Goal: Transaction & Acquisition: Purchase product/service

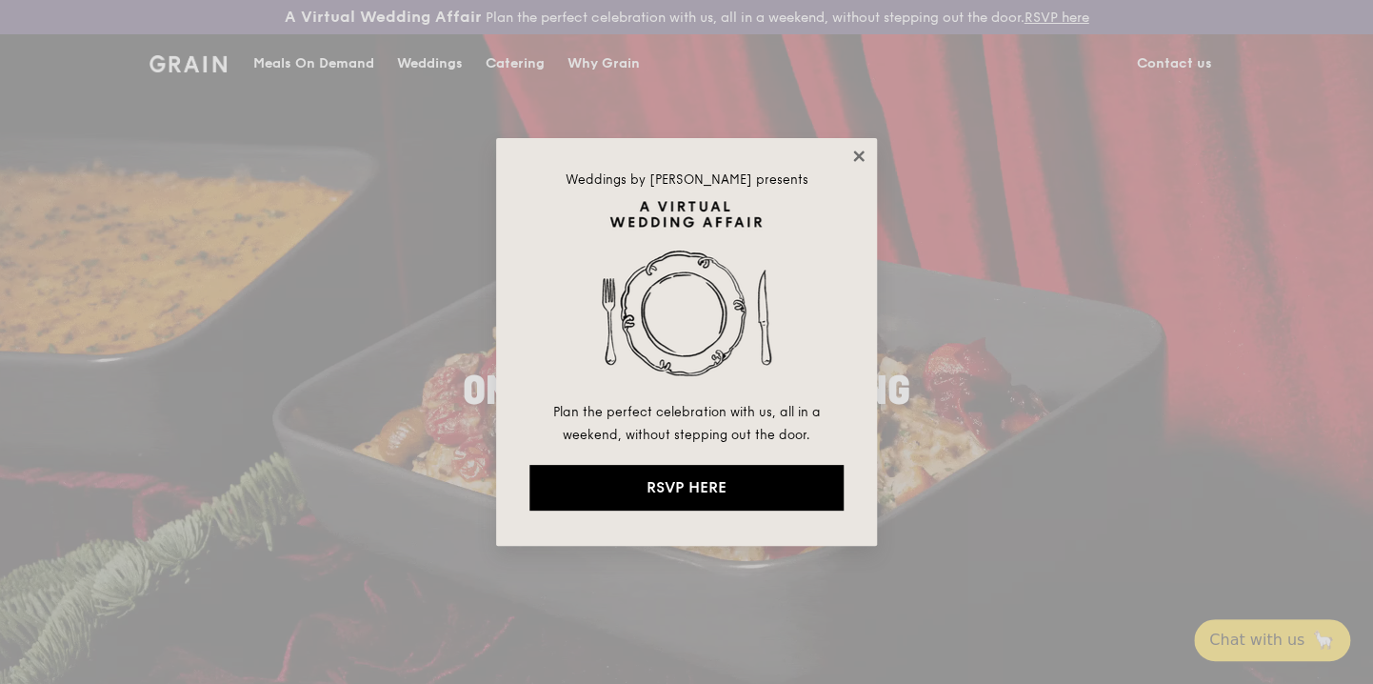
click at [861, 153] on icon at bounding box center [858, 155] width 10 height 10
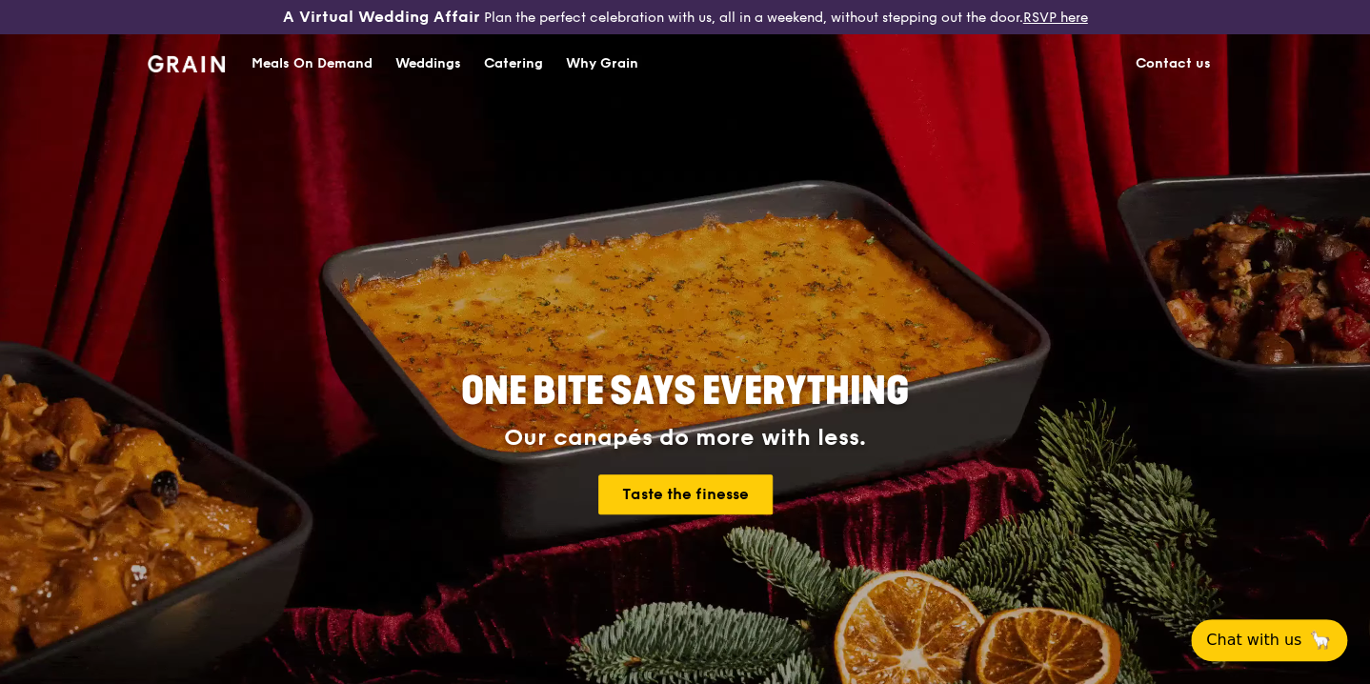
click at [338, 63] on div "Meals On Demand" at bounding box center [311, 63] width 121 height 57
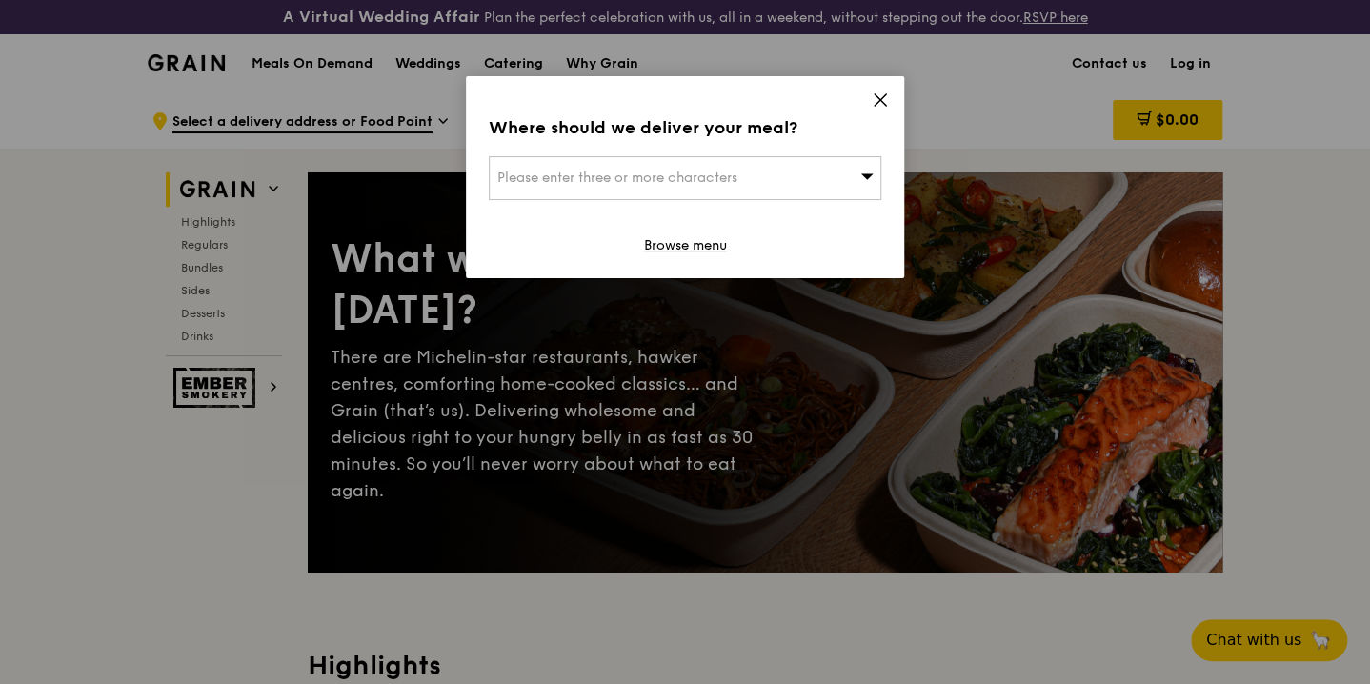
click at [849, 177] on div "Please enter three or more characters" at bounding box center [685, 178] width 392 height 44
click at [712, 169] on input "search" at bounding box center [685, 178] width 391 height 42
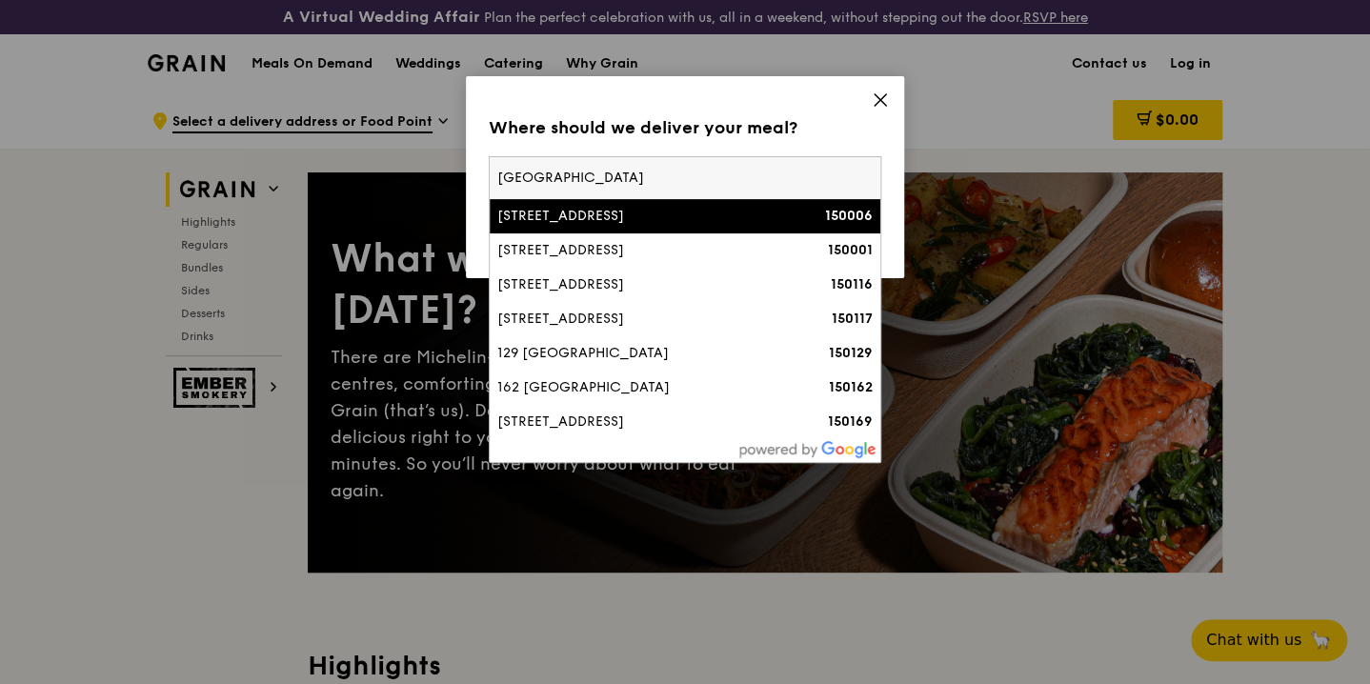
type input "[GEOGRAPHIC_DATA]"
drag, startPoint x: 621, startPoint y: 182, endPoint x: 306, endPoint y: 181, distance: 315.3
click at [306, 181] on div "Where should we deliver your meal? Please enter three or more characters [GEOGR…" at bounding box center [685, 342] width 1370 height 684
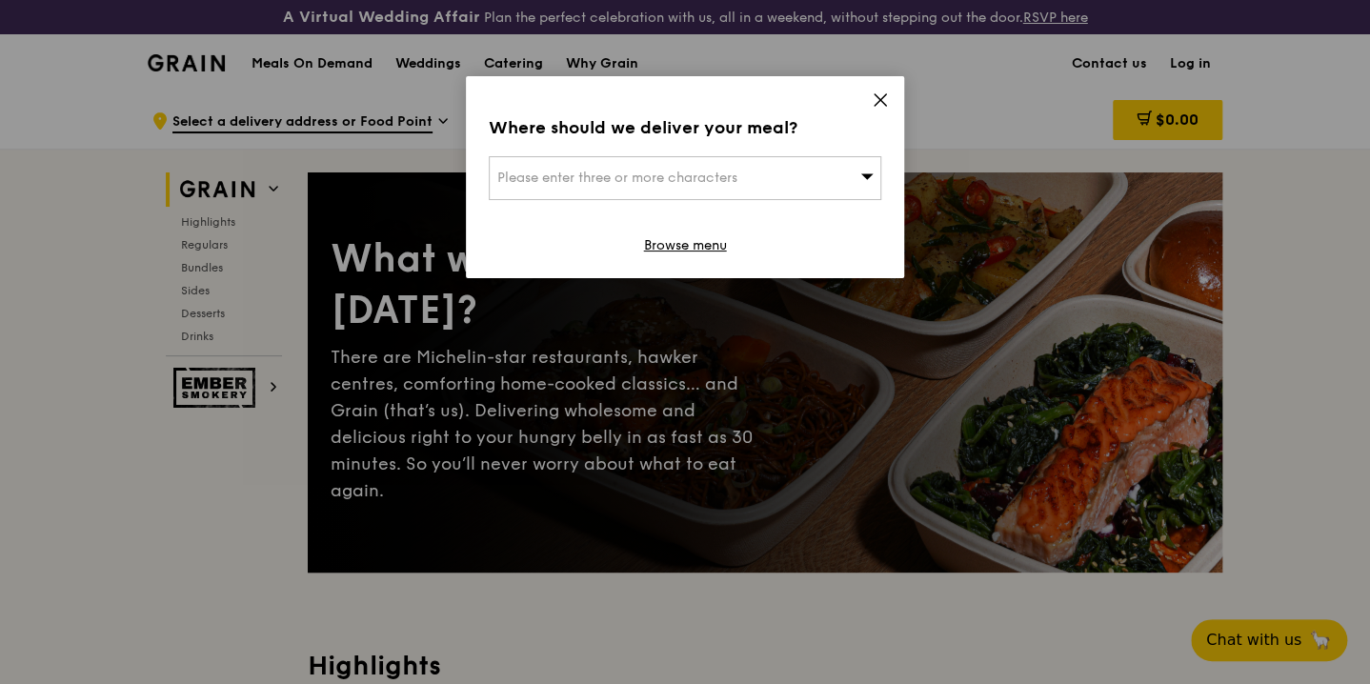
click at [518, 170] on span "Please enter three or more characters" at bounding box center [617, 178] width 240 height 16
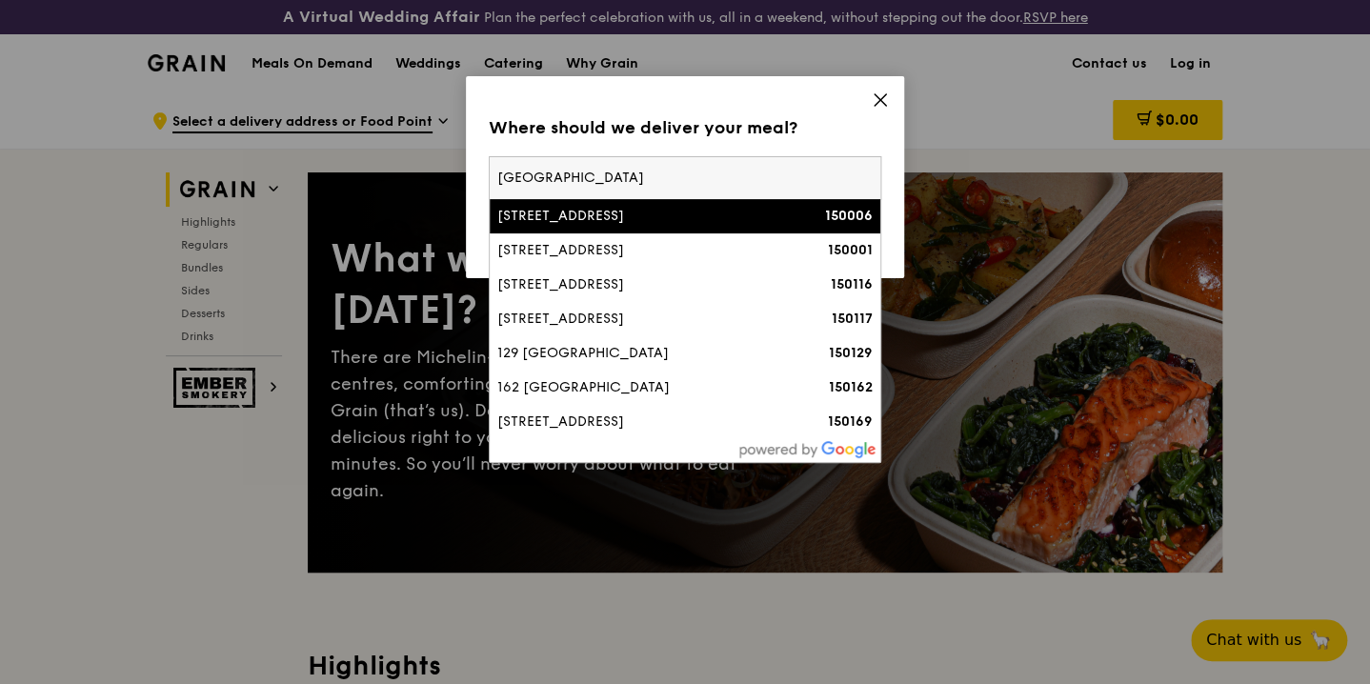
drag, startPoint x: 518, startPoint y: 170, endPoint x: 425, endPoint y: 150, distance: 95.3
click at [425, 150] on div "Where should we deliver your meal? Please enter three or more characters [GEOGR…" at bounding box center [685, 342] width 1370 height 684
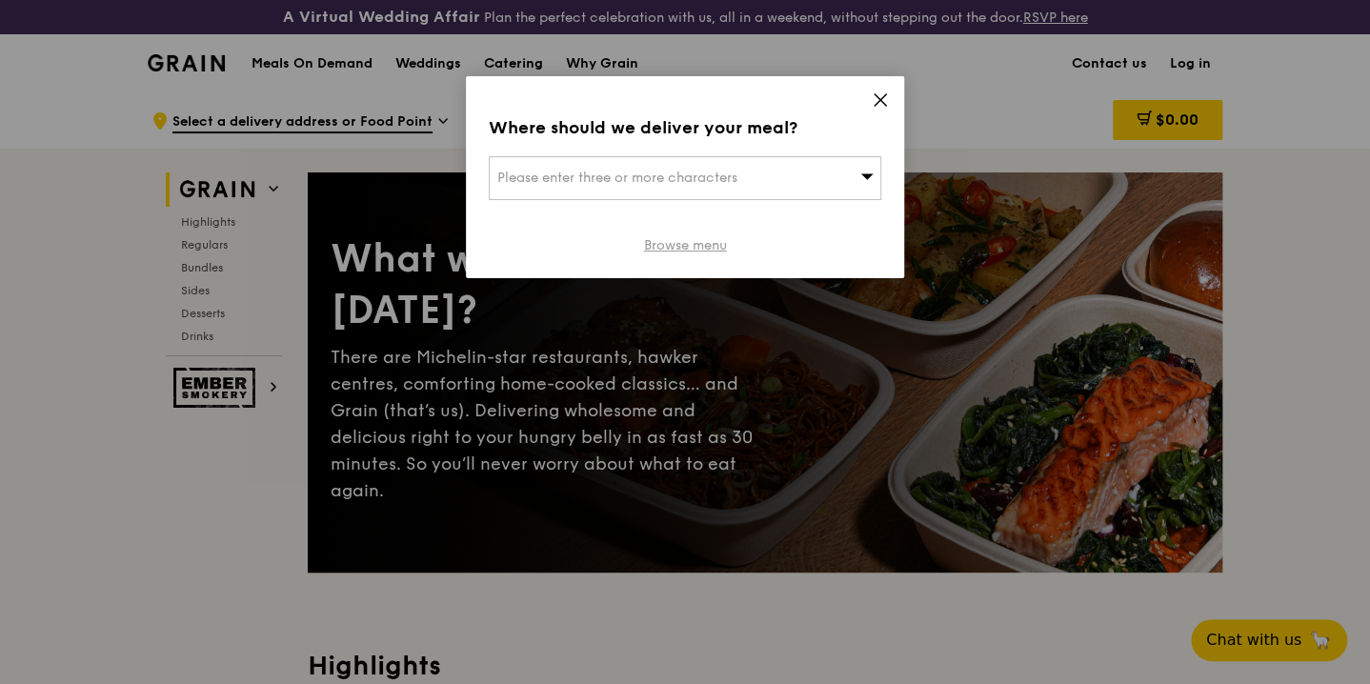
click at [713, 240] on link "Browse menu" at bounding box center [685, 245] width 83 height 19
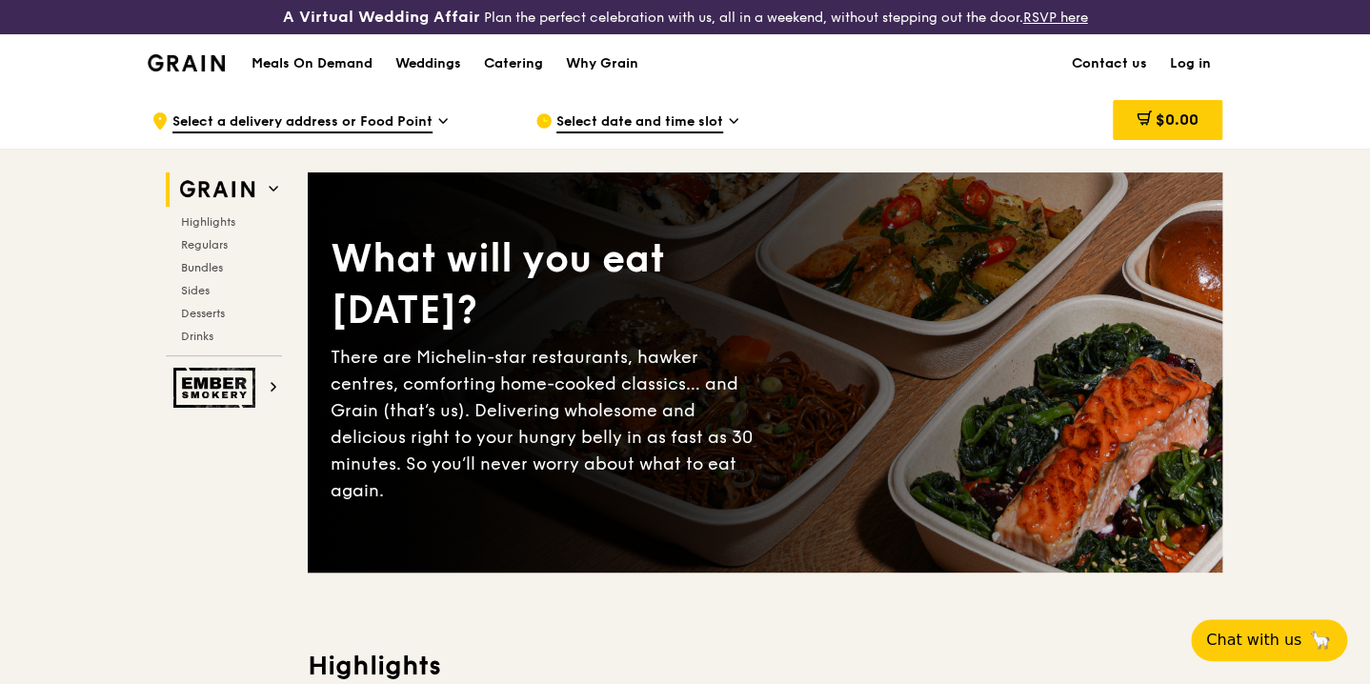
click at [335, 59] on h1 "Meals On Demand" at bounding box center [311, 63] width 121 height 19
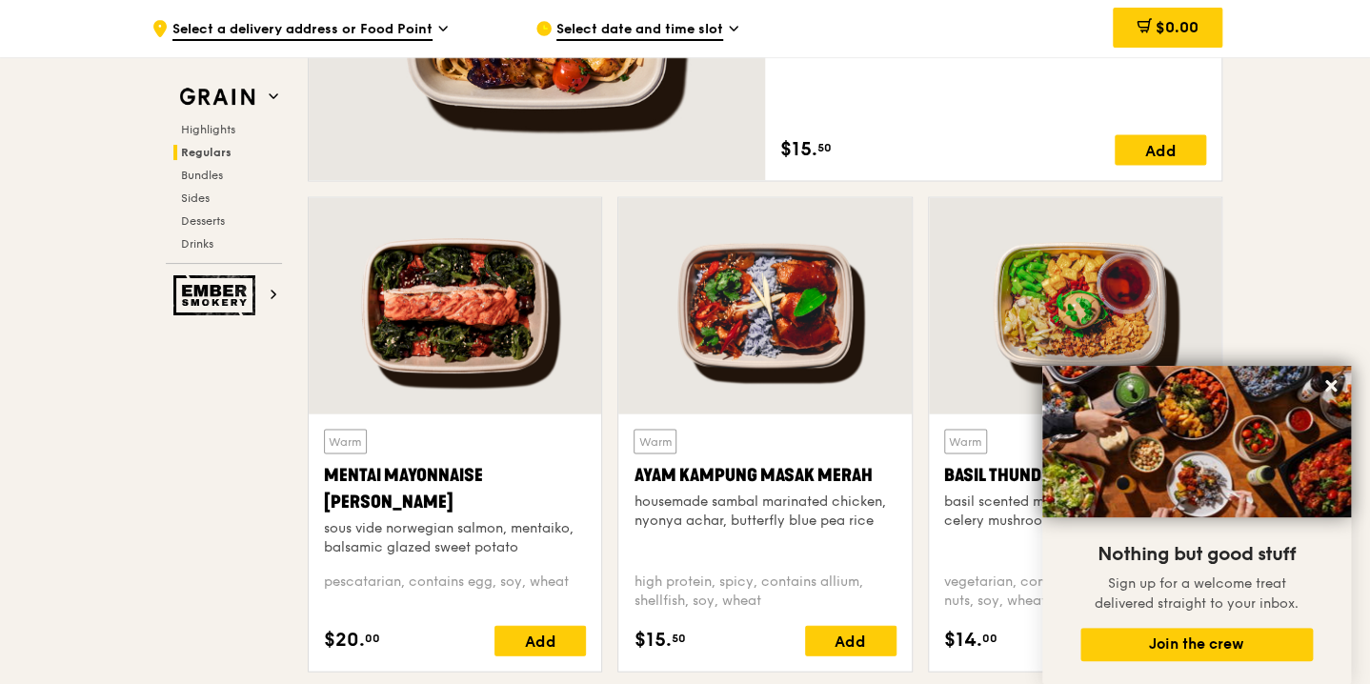
scroll to position [1714, 0]
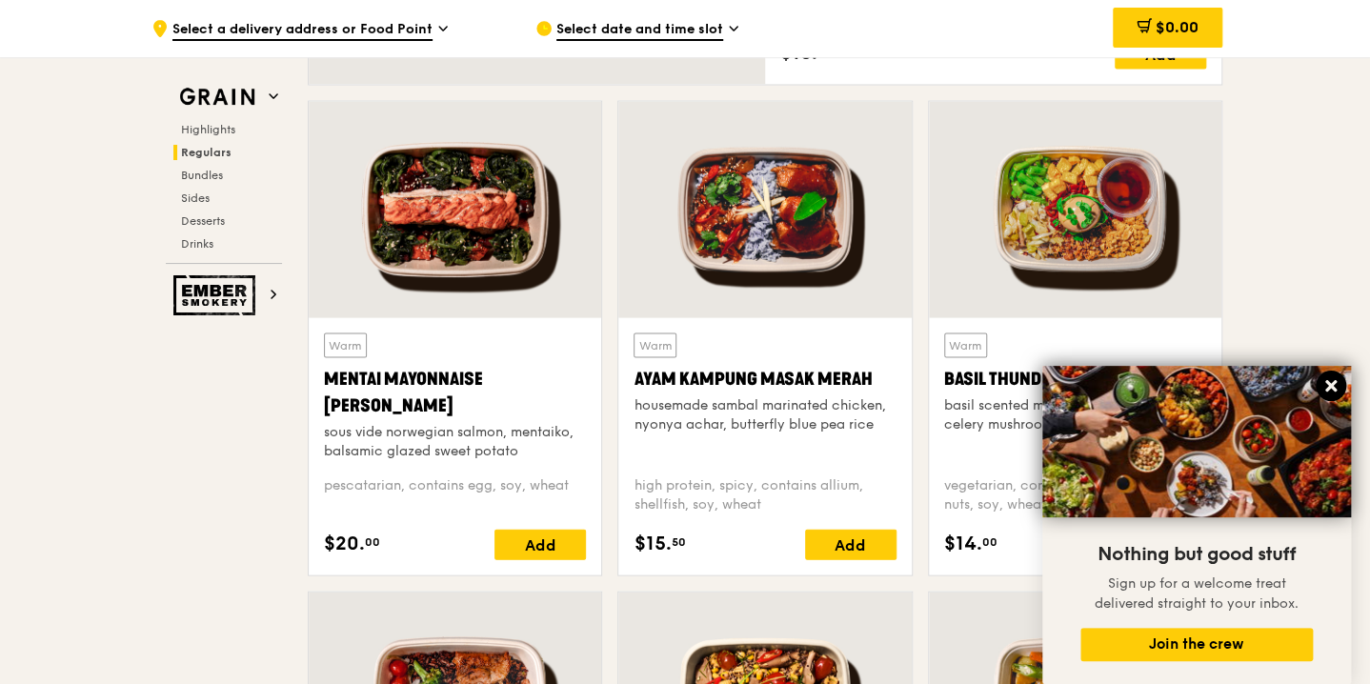
click at [1335, 386] on icon at bounding box center [1330, 385] width 17 height 17
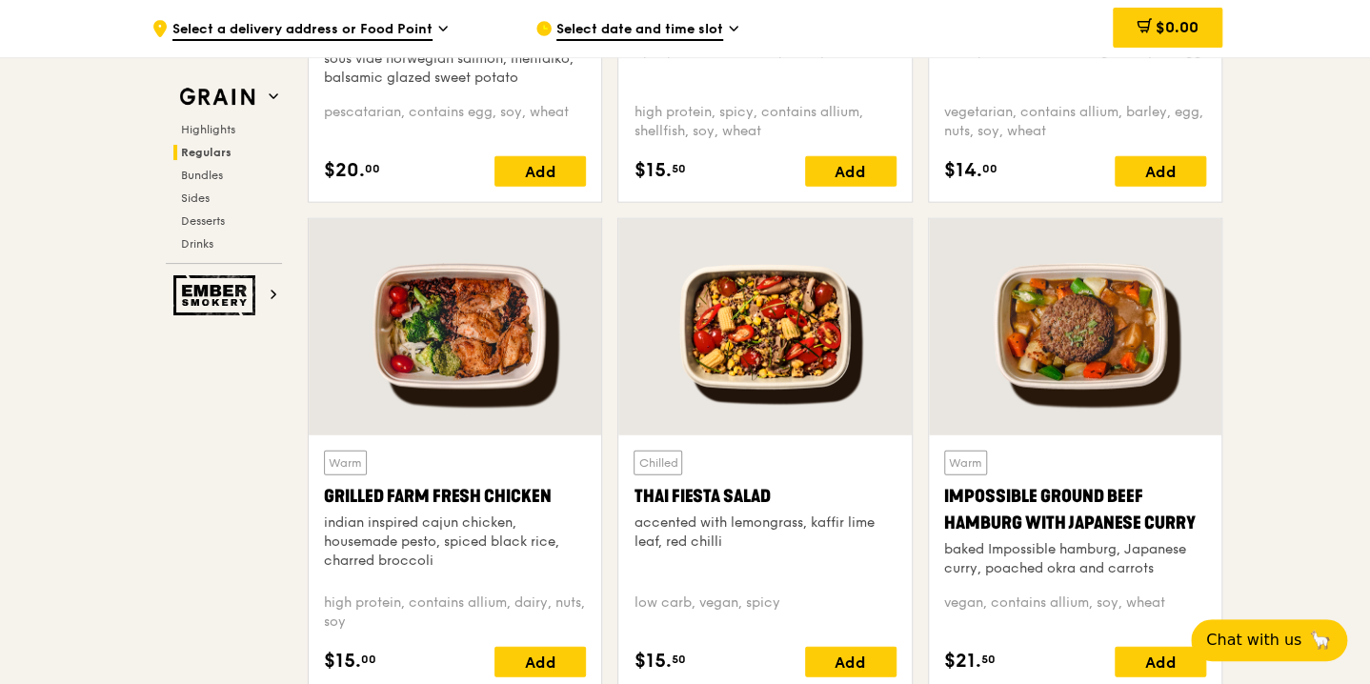
scroll to position [2191, 0]
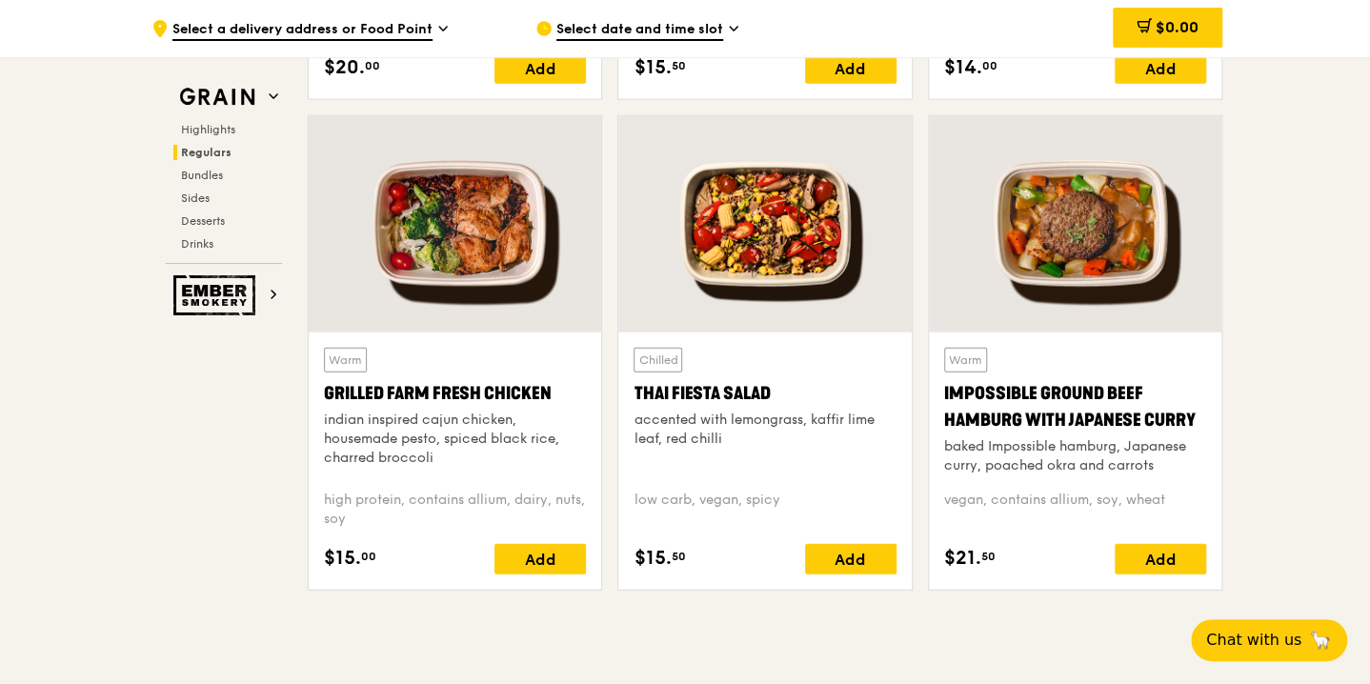
click at [718, 30] on span "Select date and time slot" at bounding box center [639, 30] width 167 height 21
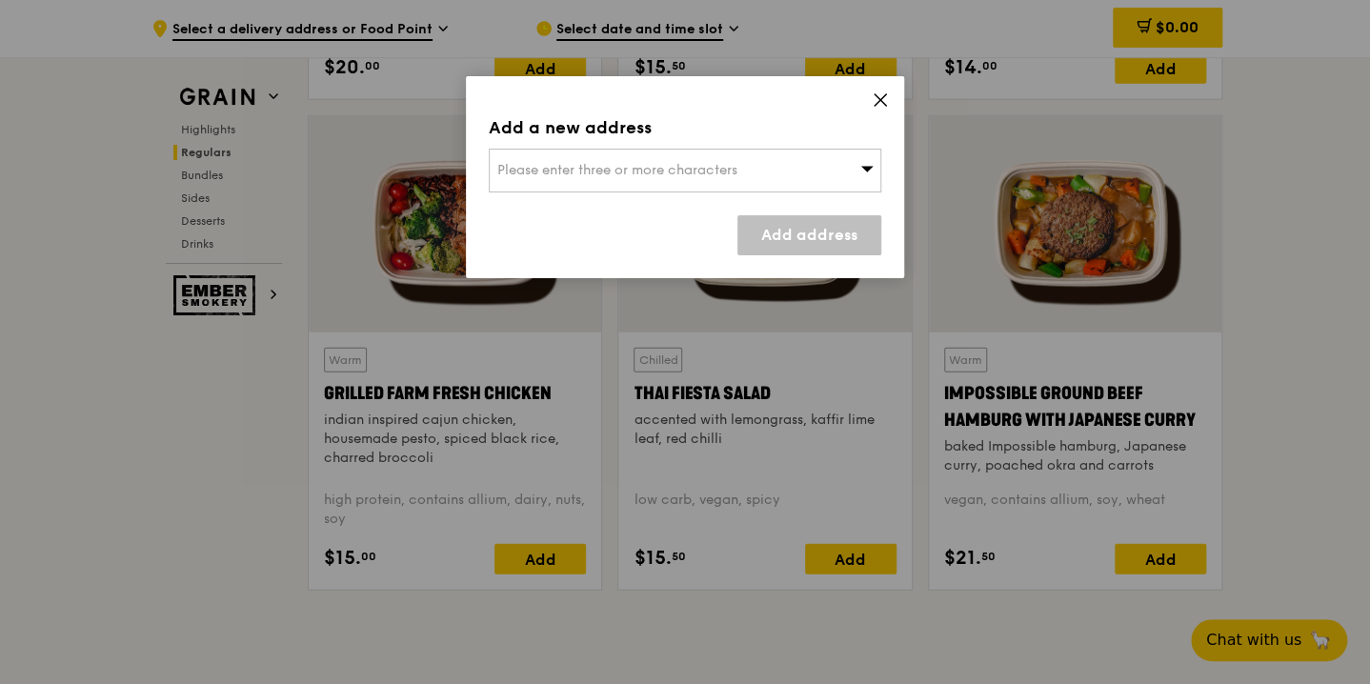
click at [880, 93] on icon at bounding box center [880, 99] width 17 height 17
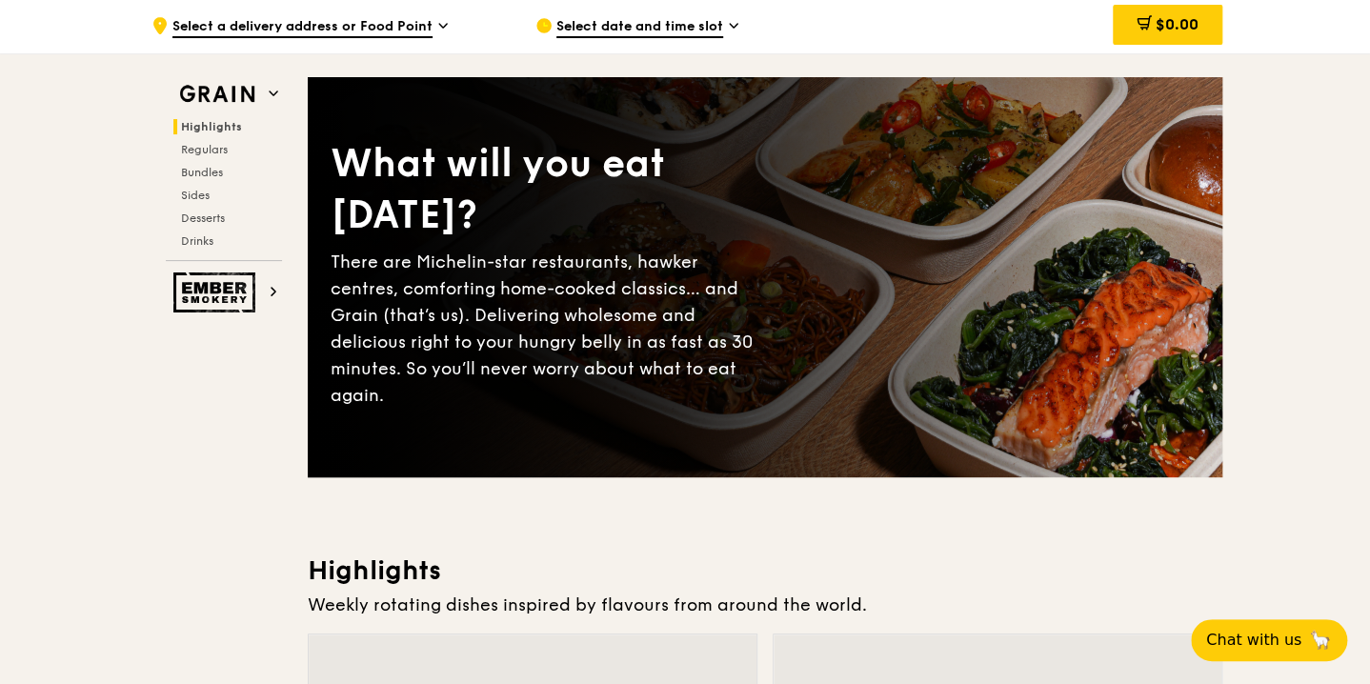
scroll to position [0, 0]
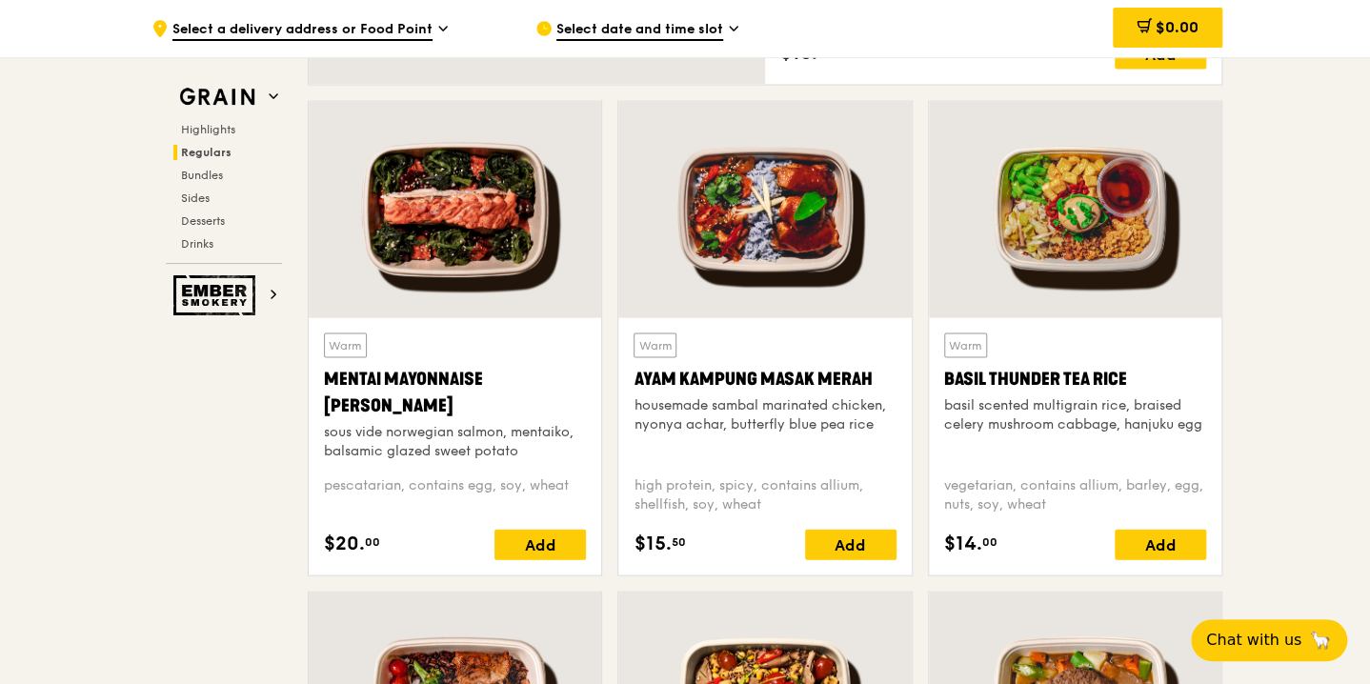
scroll to position [2191, 0]
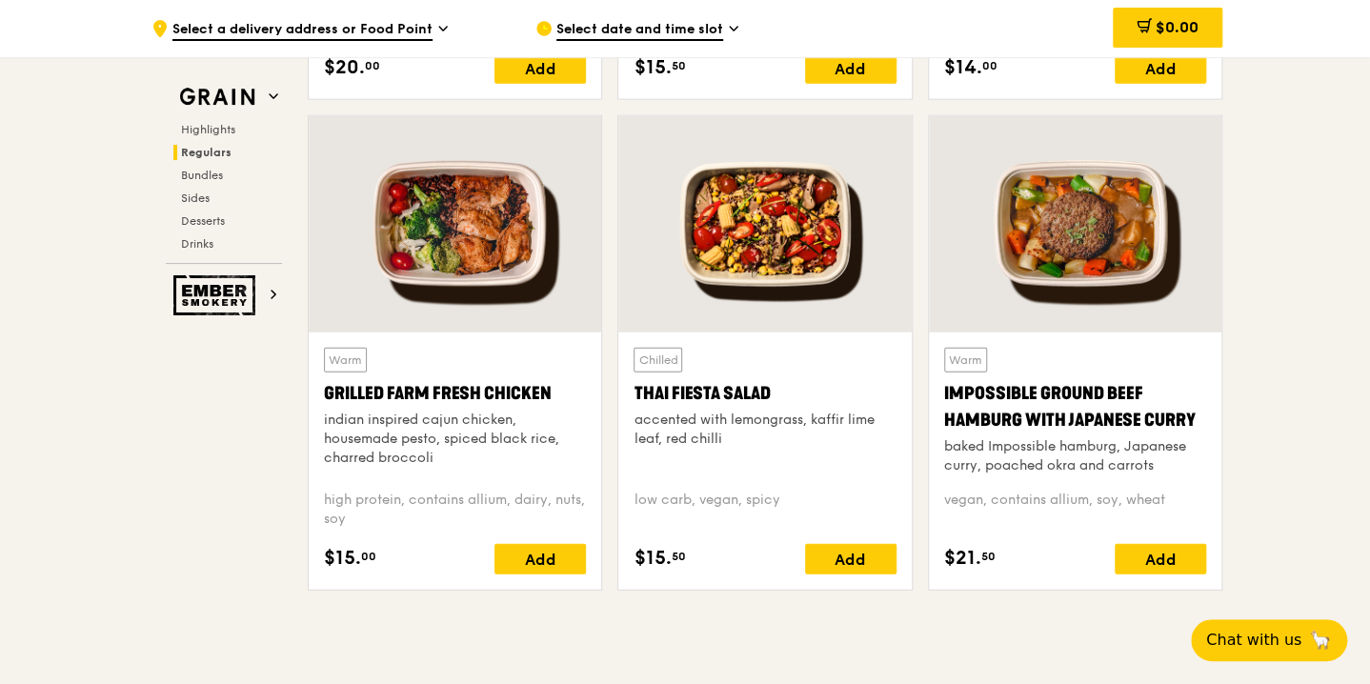
click at [478, 266] on div at bounding box center [455, 224] width 292 height 216
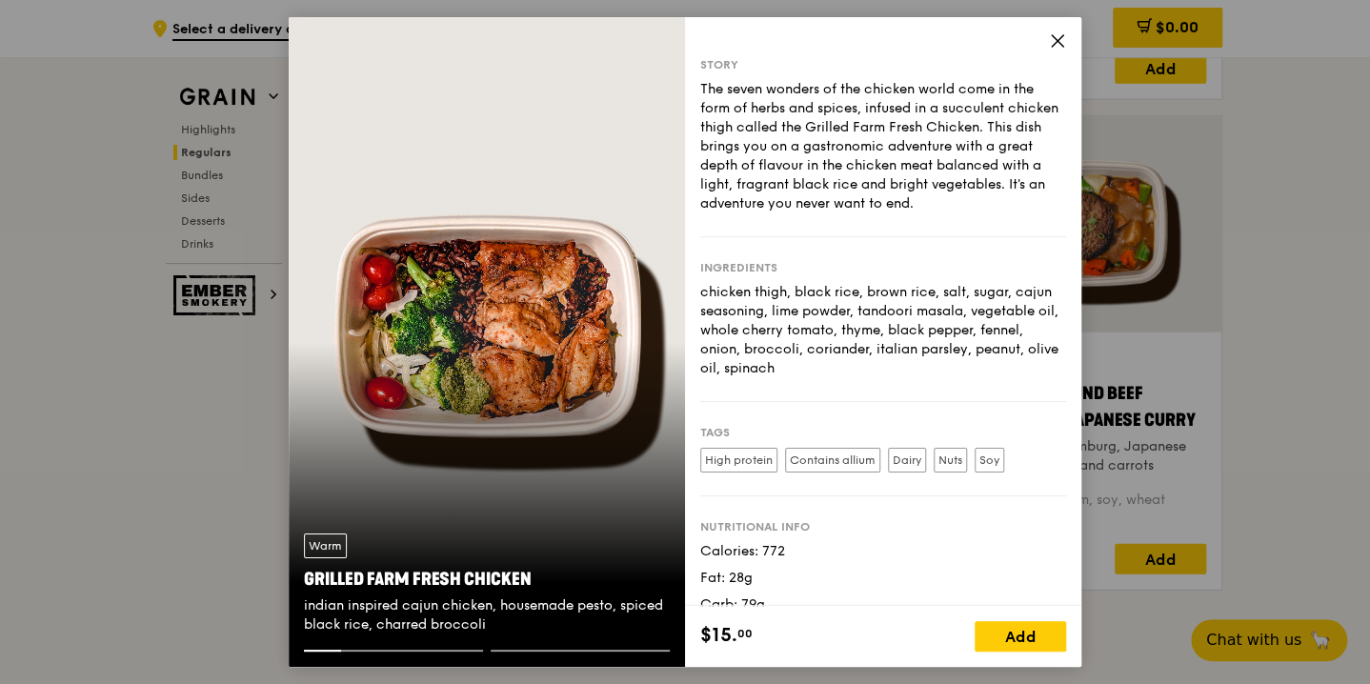
scroll to position [50, 0]
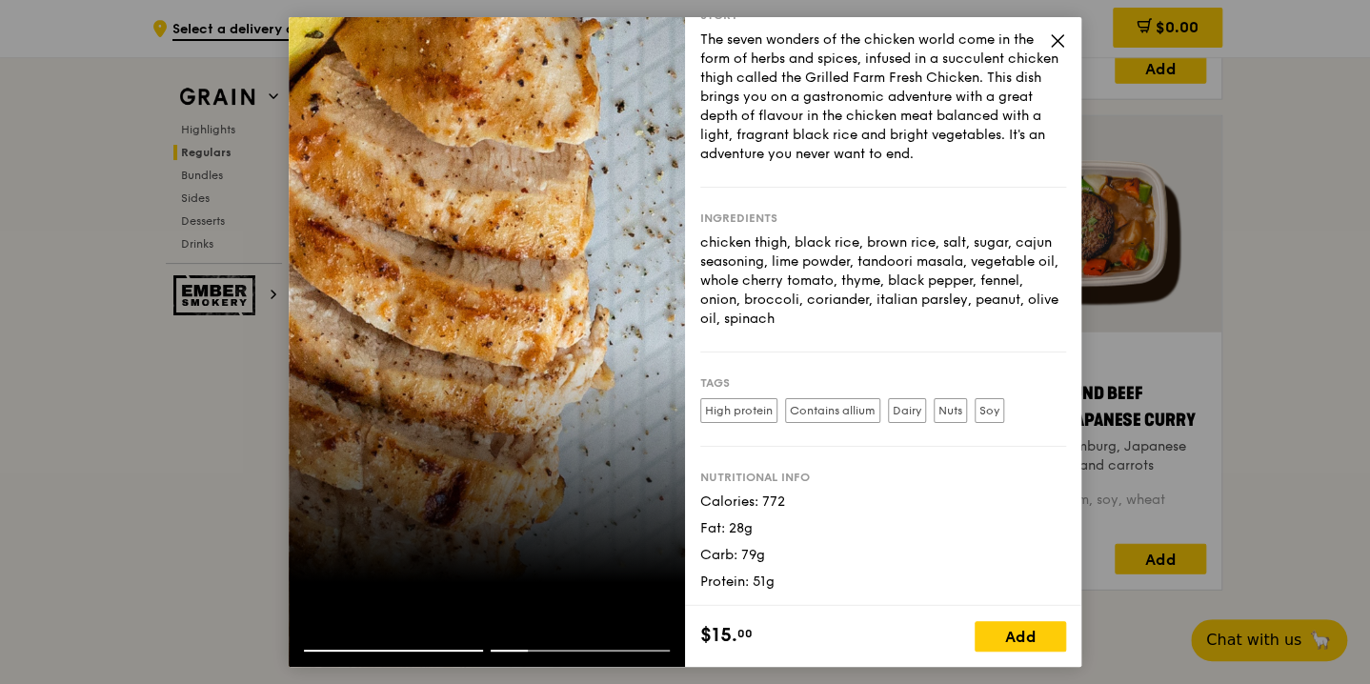
drag, startPoint x: 783, startPoint y: 501, endPoint x: 759, endPoint y: 501, distance: 23.8
click at [759, 501] on div "Calories: 772" at bounding box center [883, 501] width 366 height 19
drag, startPoint x: 759, startPoint y: 501, endPoint x: 816, endPoint y: 261, distance: 246.7
click at [816, 261] on div "chicken thigh, black rice, brown rice, salt, sugar, cajun seasoning, lime powde…" at bounding box center [883, 280] width 366 height 95
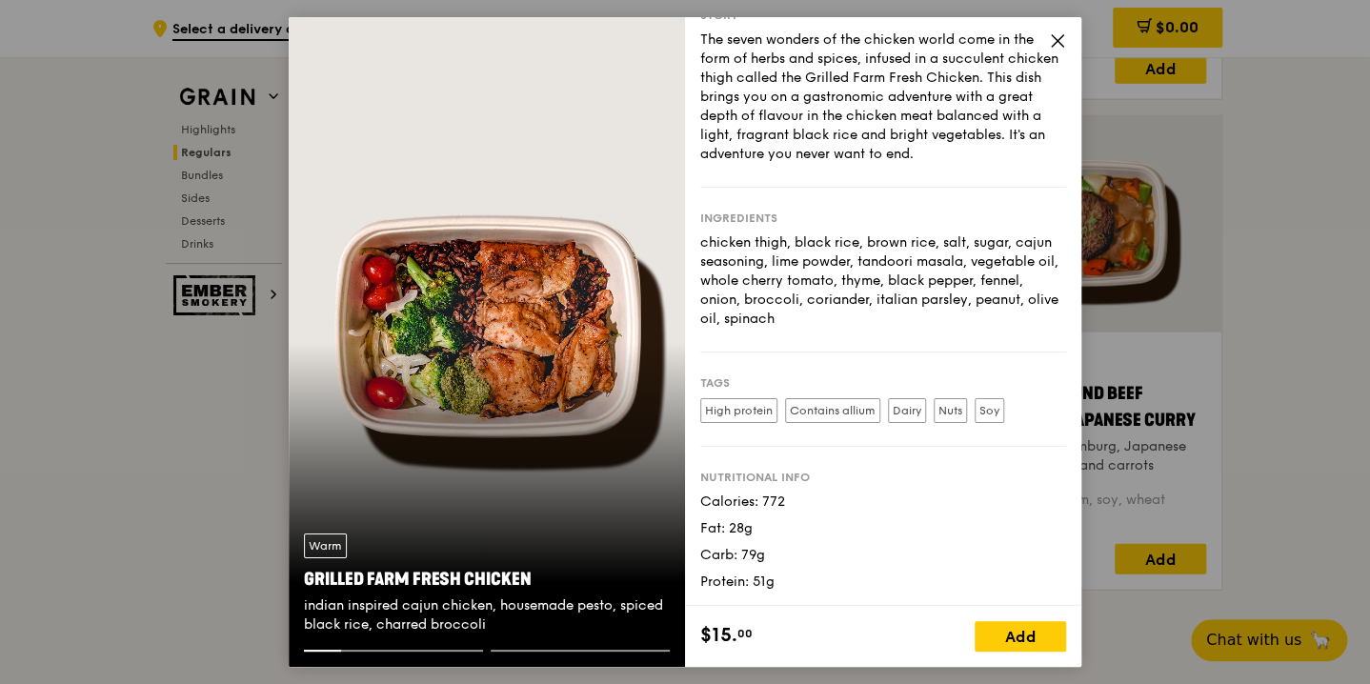
click at [1051, 45] on icon at bounding box center [1057, 40] width 17 height 17
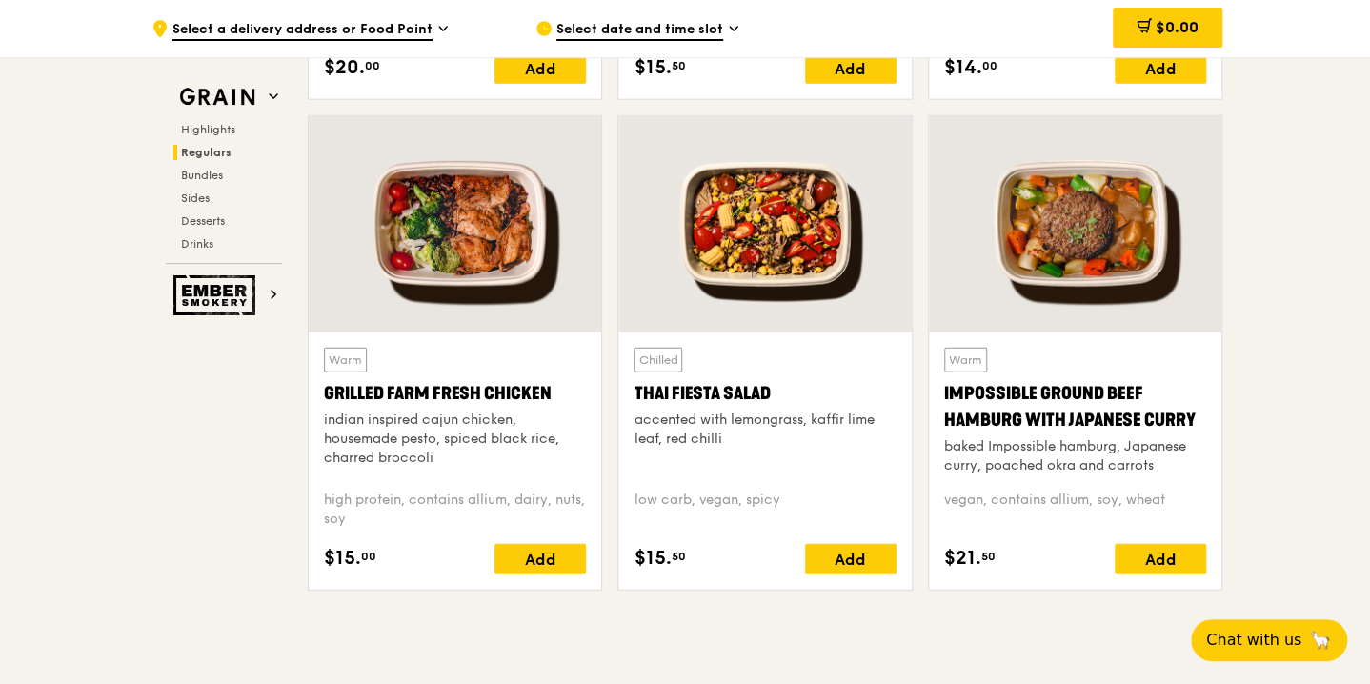
click at [693, 391] on div "Thai Fiesta Salad" at bounding box center [764, 393] width 262 height 27
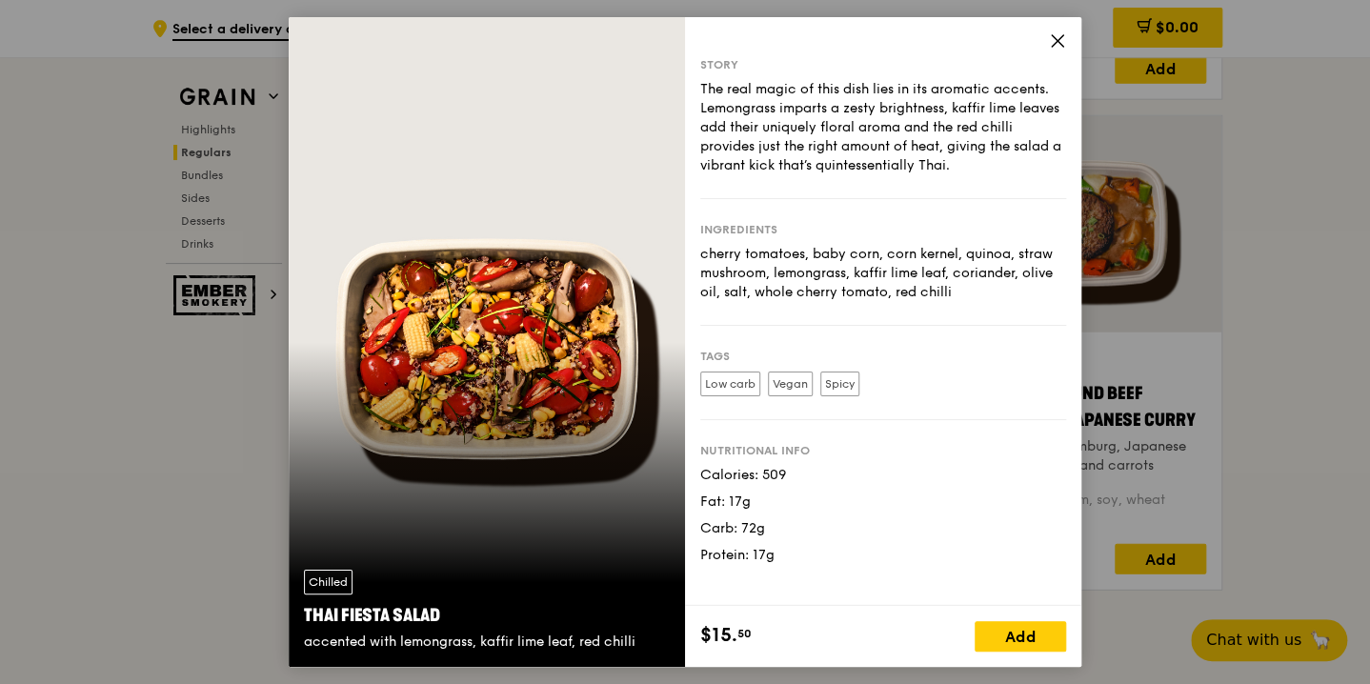
click at [1050, 44] on icon at bounding box center [1057, 40] width 17 height 17
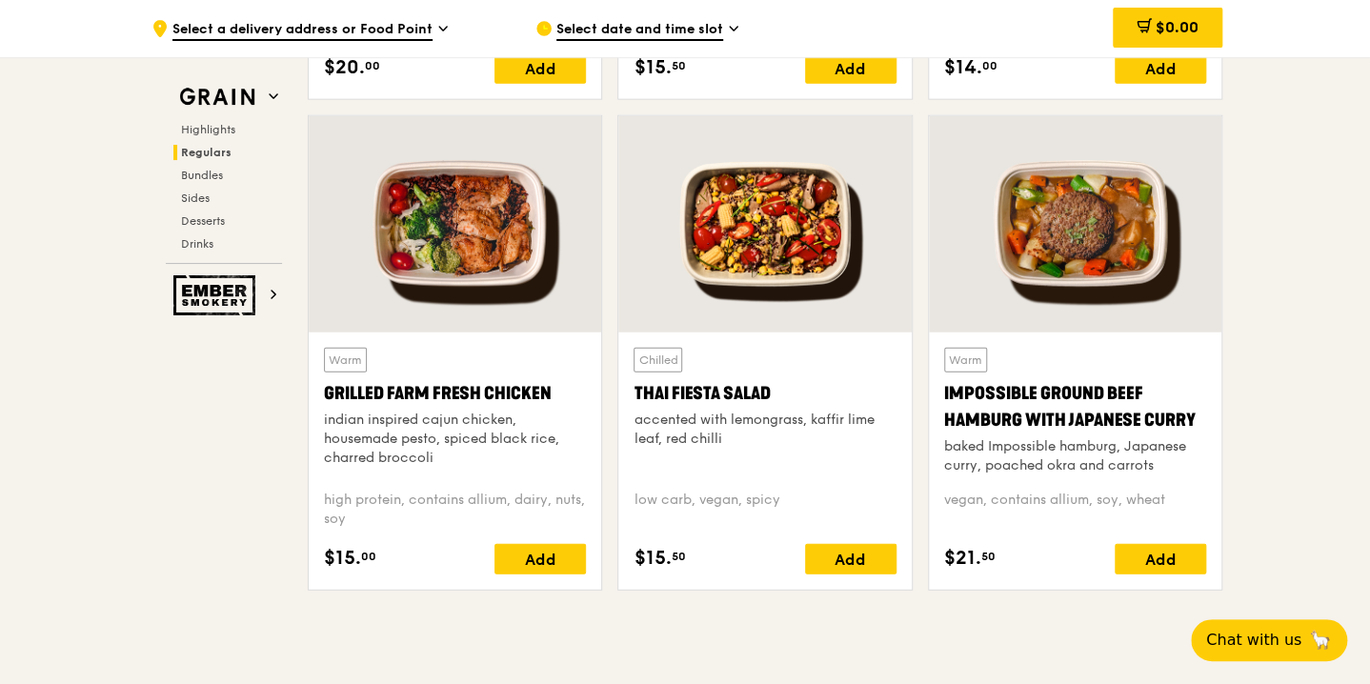
click at [470, 238] on div at bounding box center [455, 224] width 292 height 216
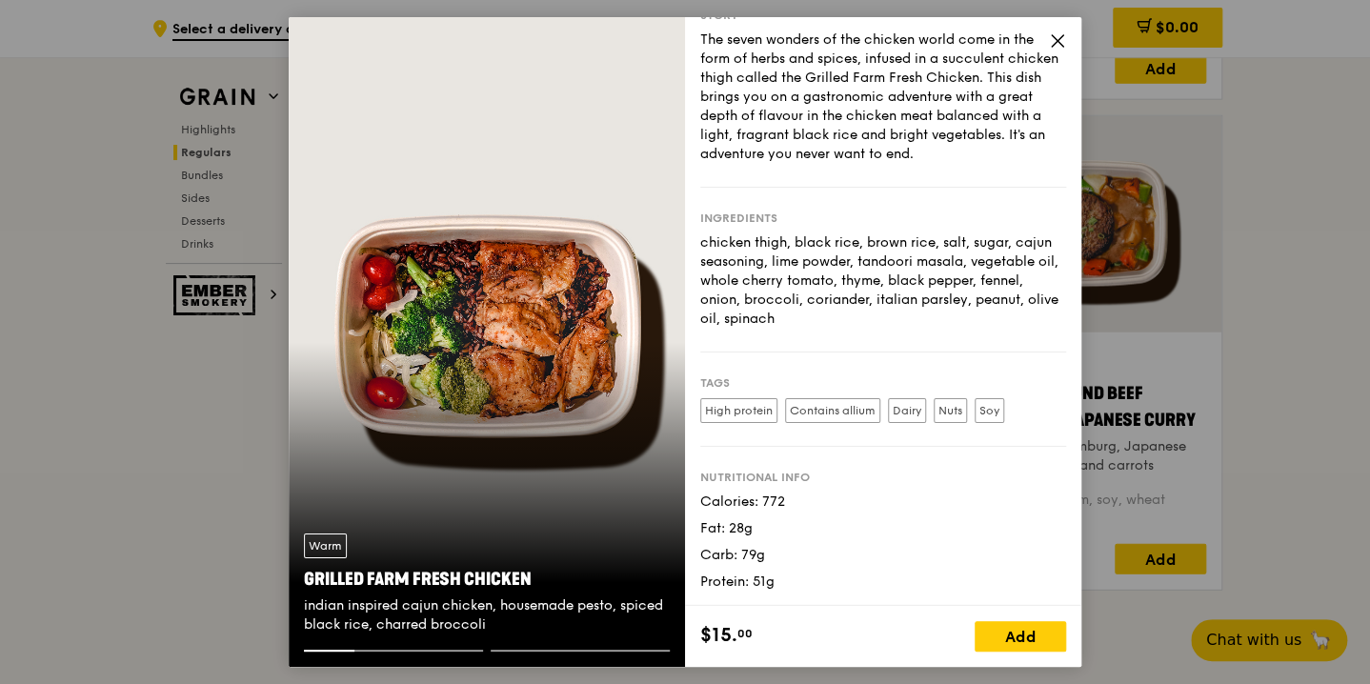
click at [1054, 41] on icon at bounding box center [1057, 40] width 17 height 17
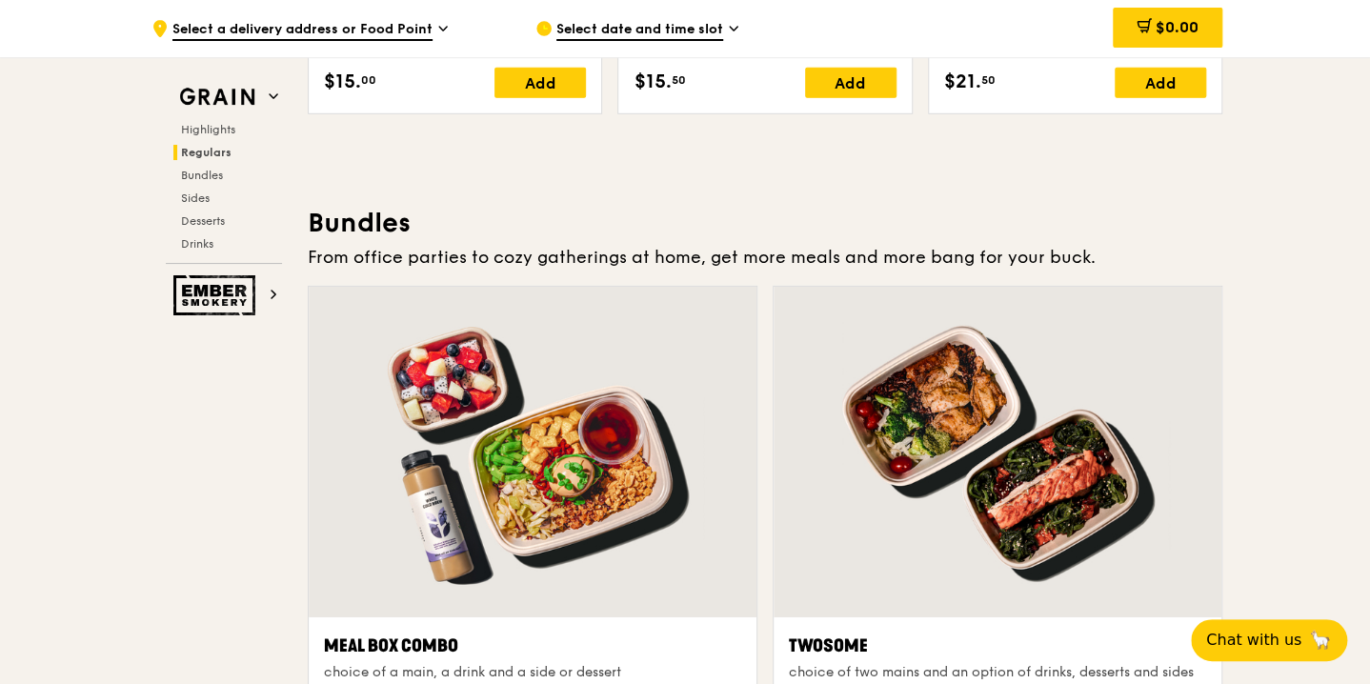
scroll to position [2000, 0]
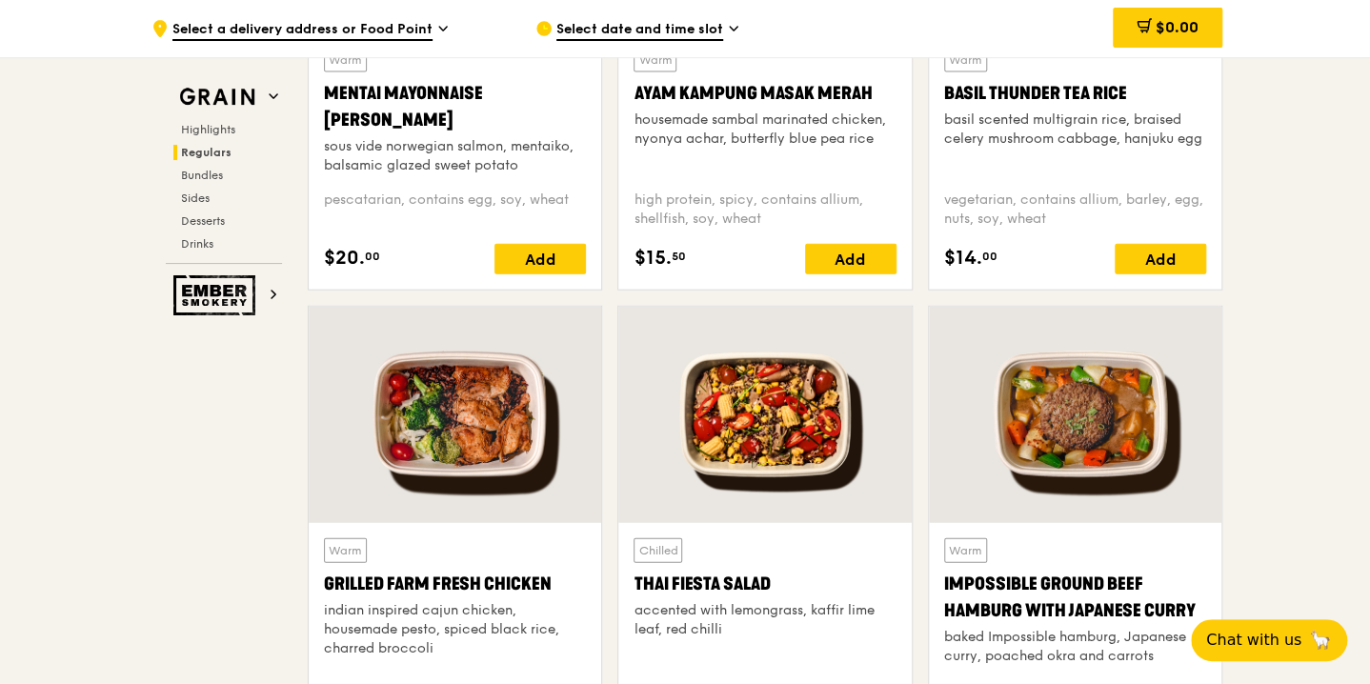
click at [1032, 124] on div "basil scented multigrain rice, braised celery mushroom cabbage, hanjuku egg" at bounding box center [1075, 129] width 262 height 38
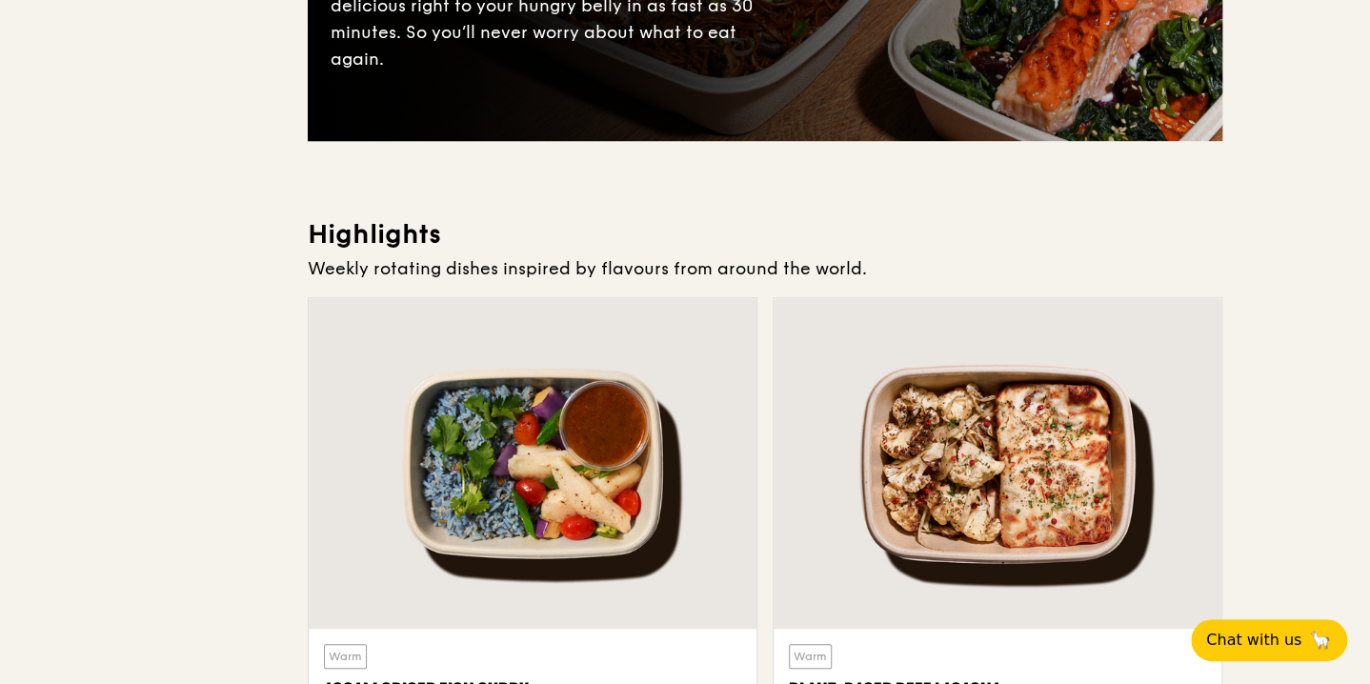
scroll to position [0, 0]
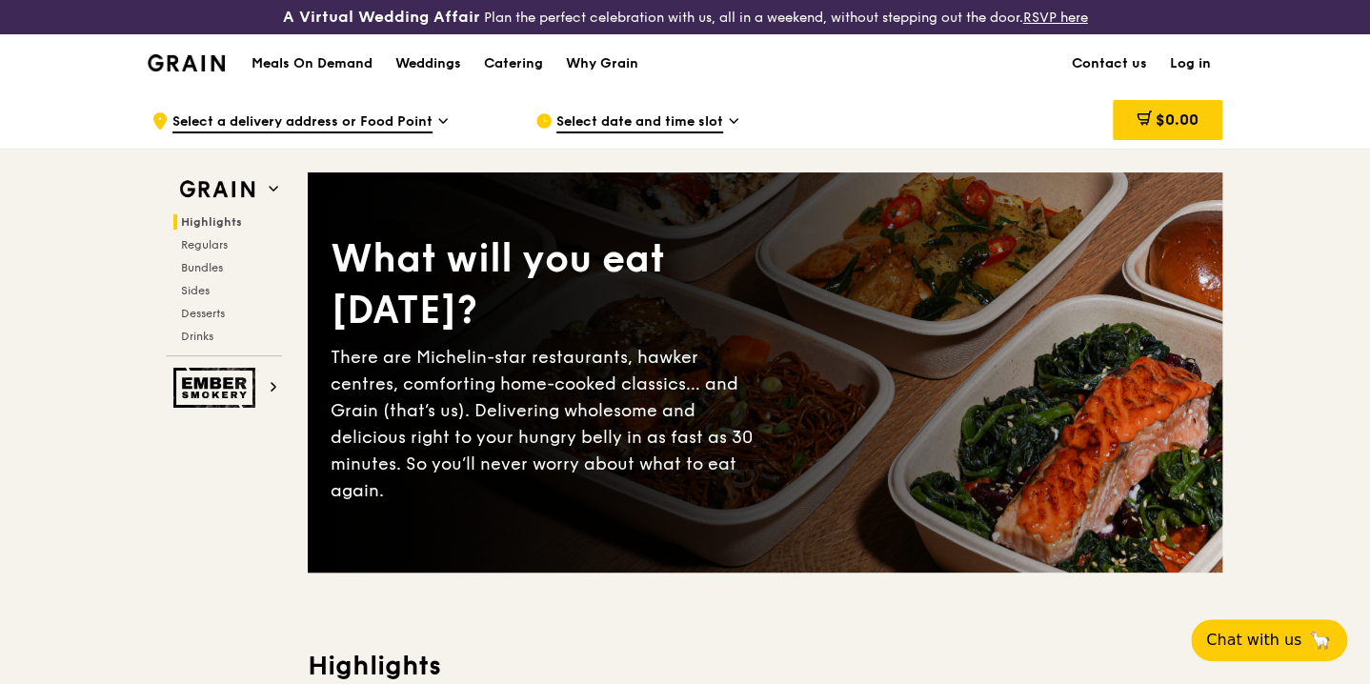
click at [305, 66] on h1 "Meals On Demand" at bounding box center [311, 63] width 121 height 19
click at [599, 62] on div "Why Grain" at bounding box center [602, 63] width 72 height 57
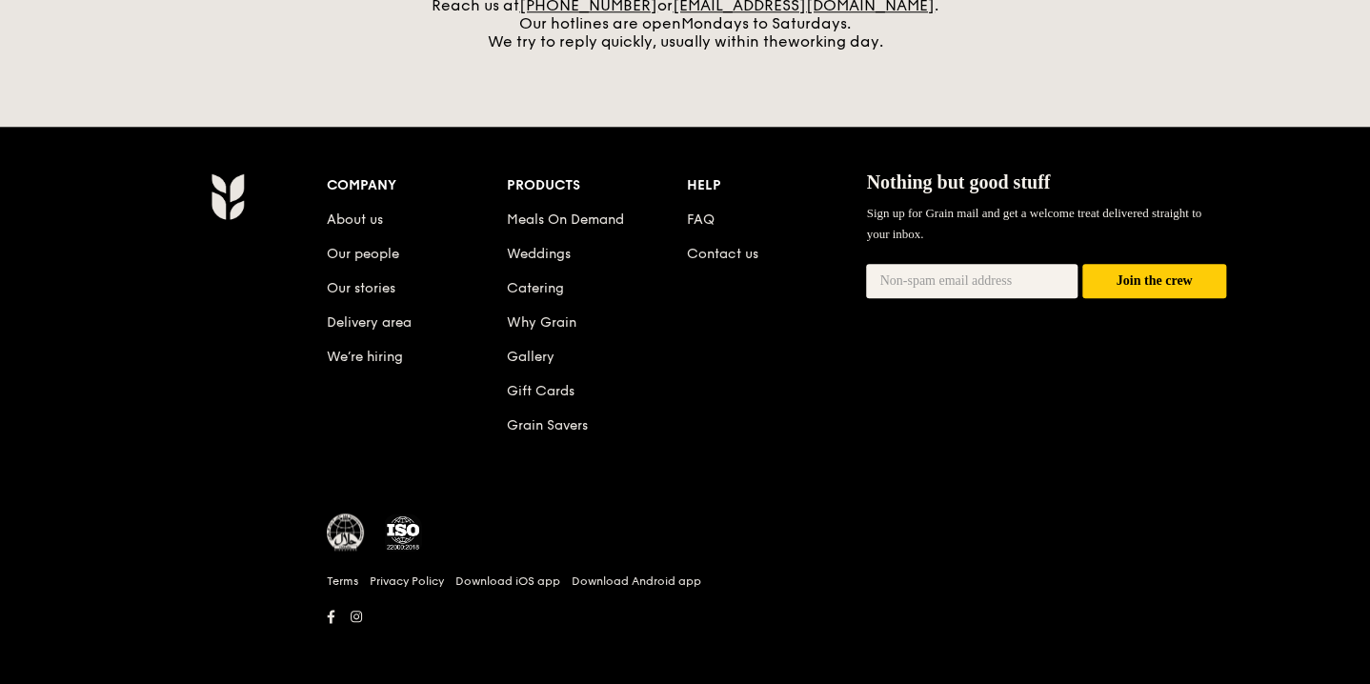
scroll to position [918, 0]
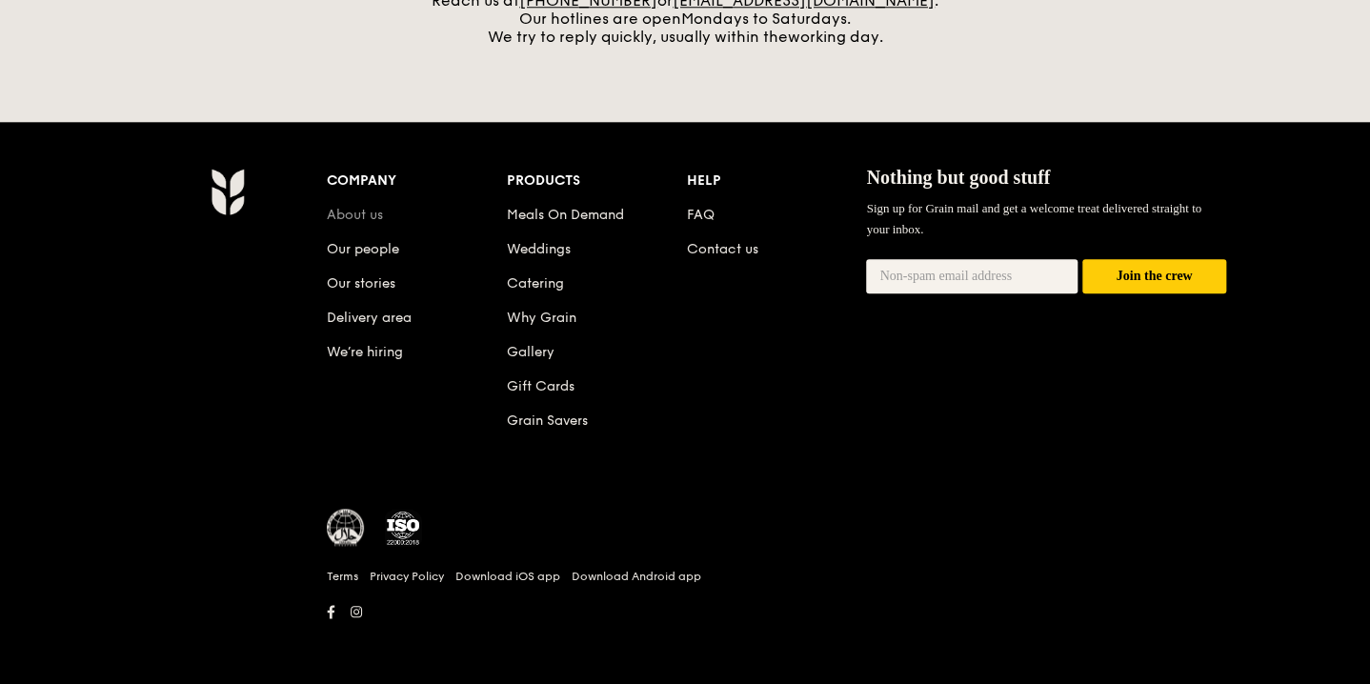
click at [374, 213] on link "About us" at bounding box center [355, 215] width 56 height 16
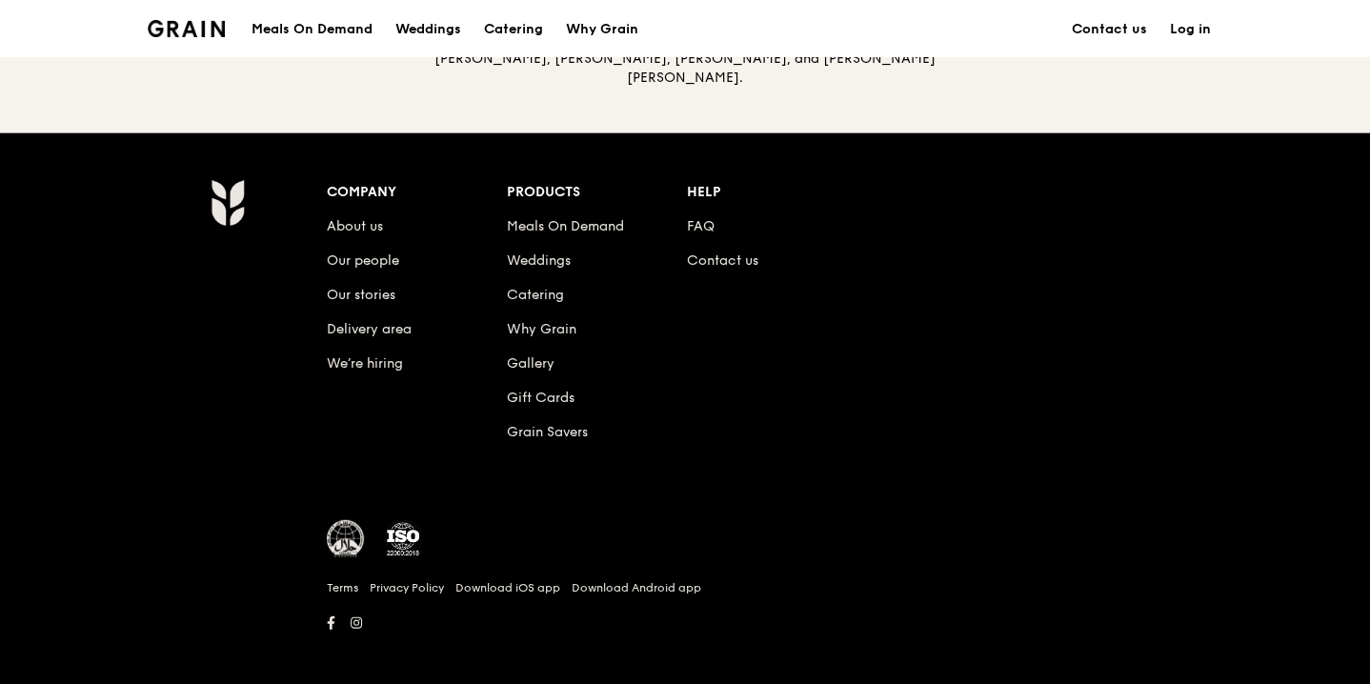
scroll to position [2191, 0]
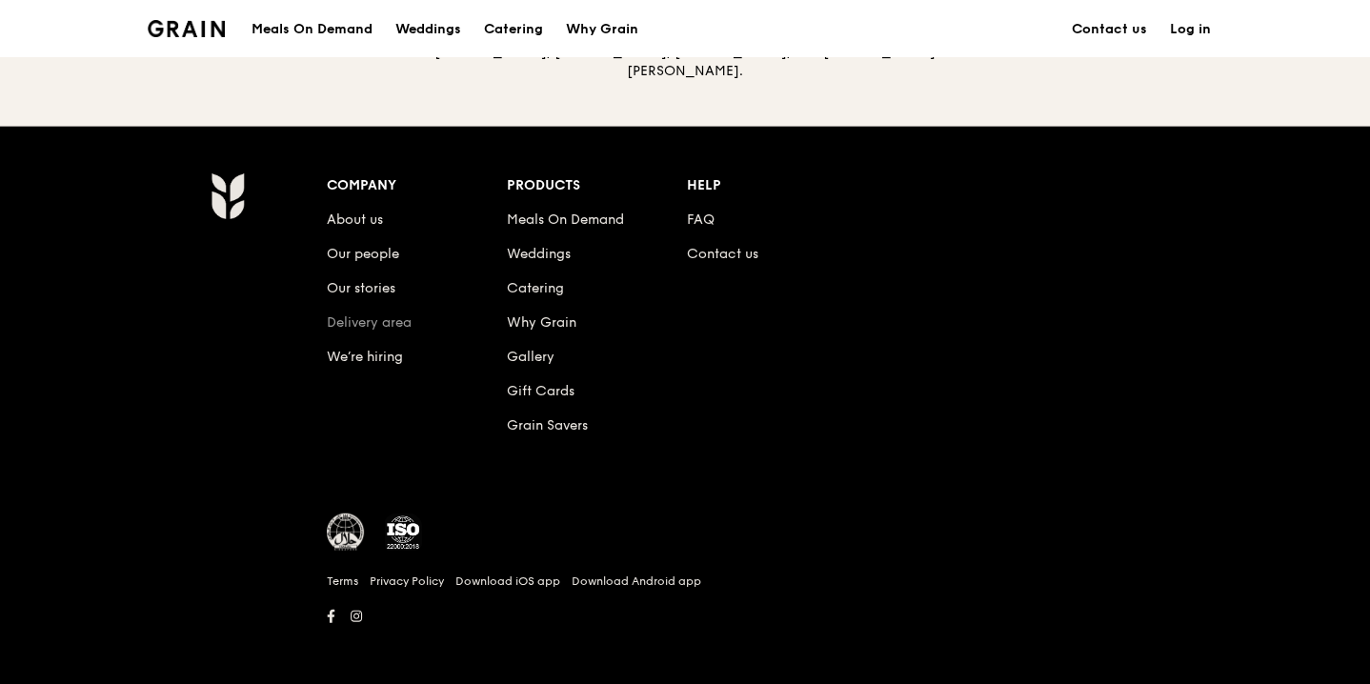
click at [380, 317] on link "Delivery area" at bounding box center [369, 322] width 85 height 16
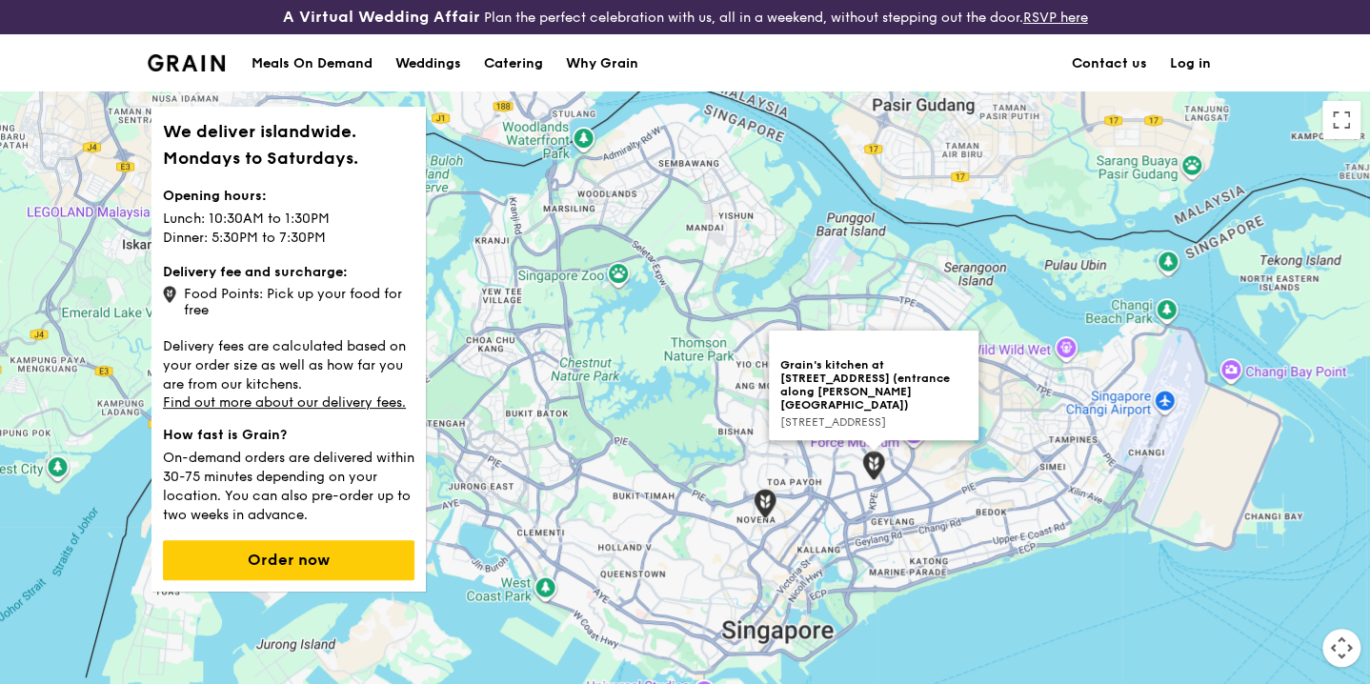
click at [876, 467] on img at bounding box center [873, 466] width 23 height 30
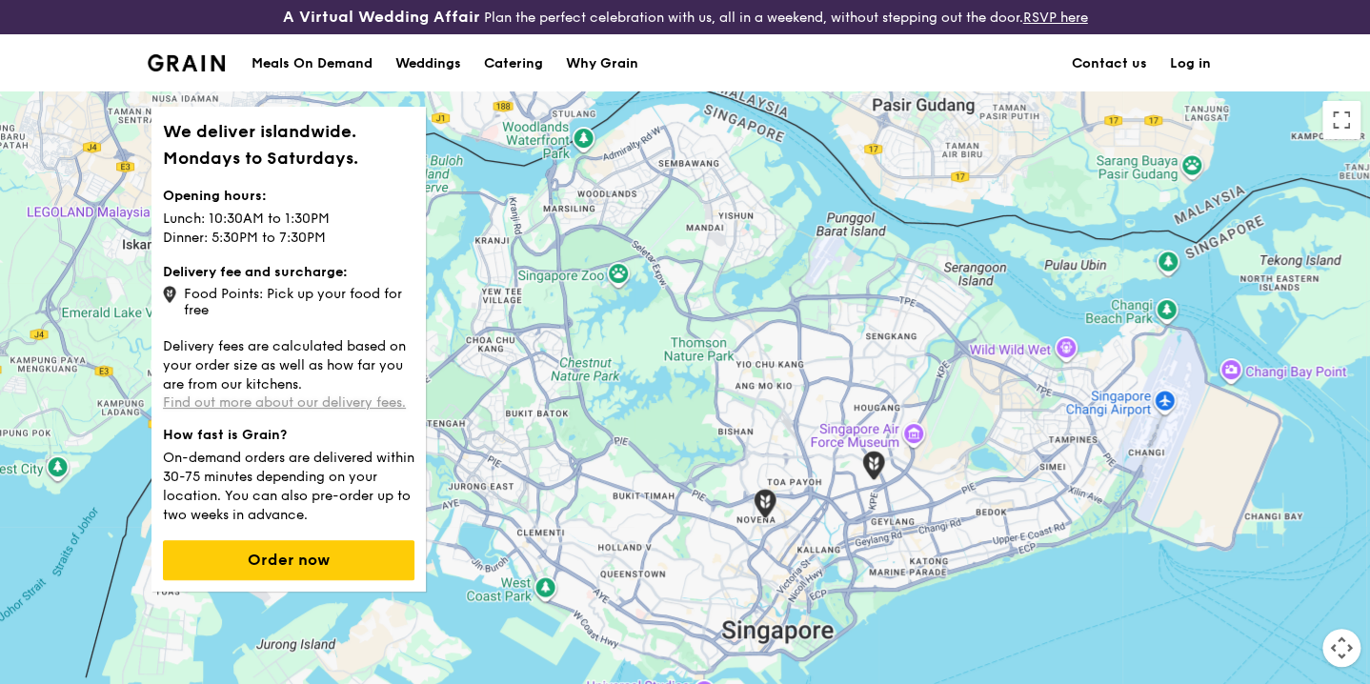
click at [292, 405] on link "Find out more about our delivery fees." at bounding box center [284, 402] width 243 height 16
